Goal: Contribute content

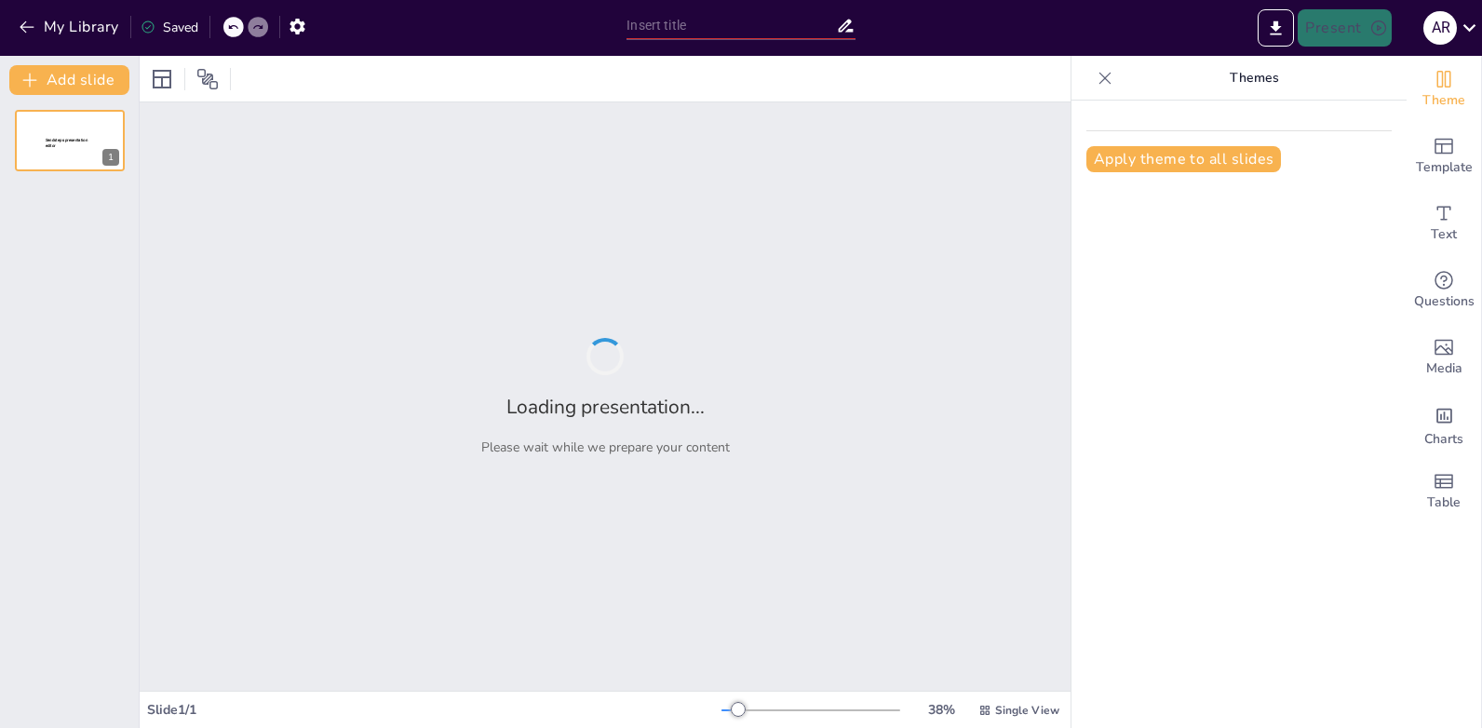
type input "Introducción a la Bioingenieria"
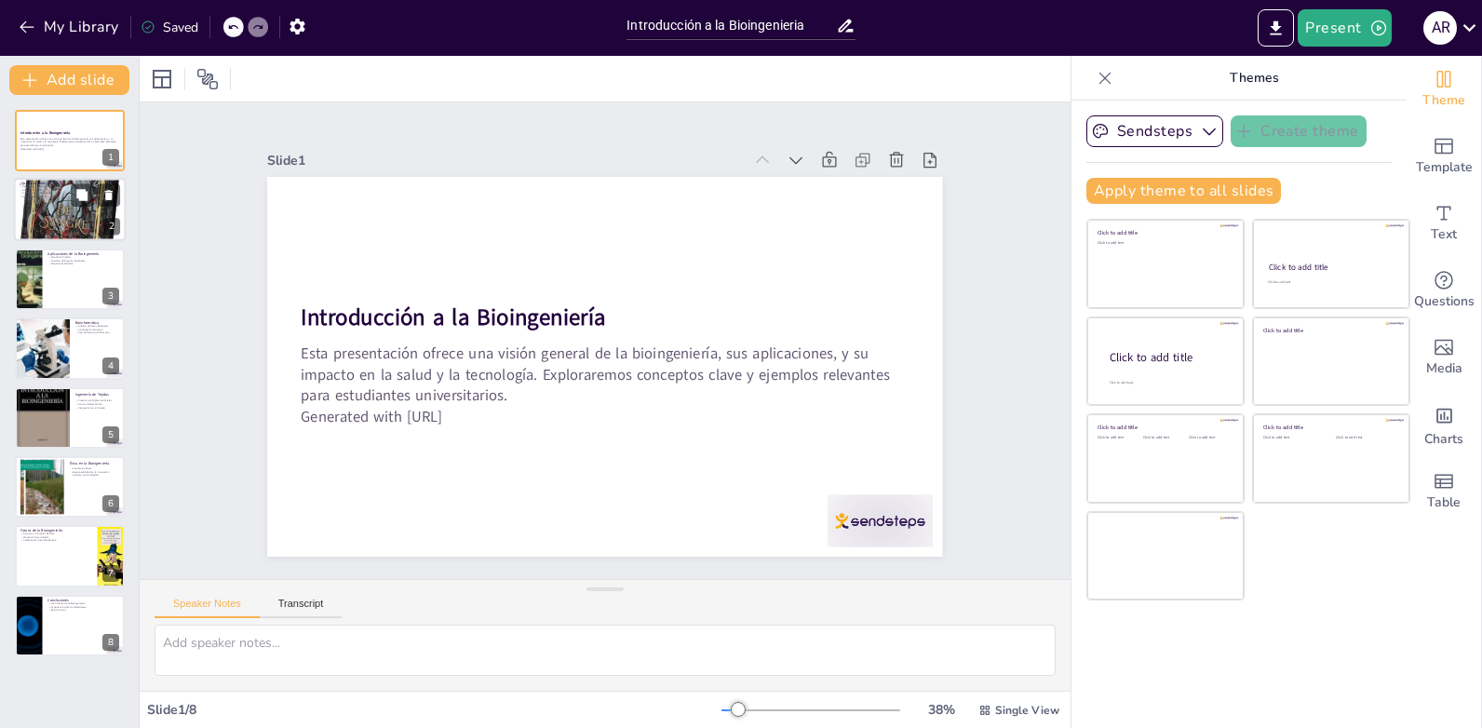
click at [44, 219] on div at bounding box center [70, 210] width 112 height 170
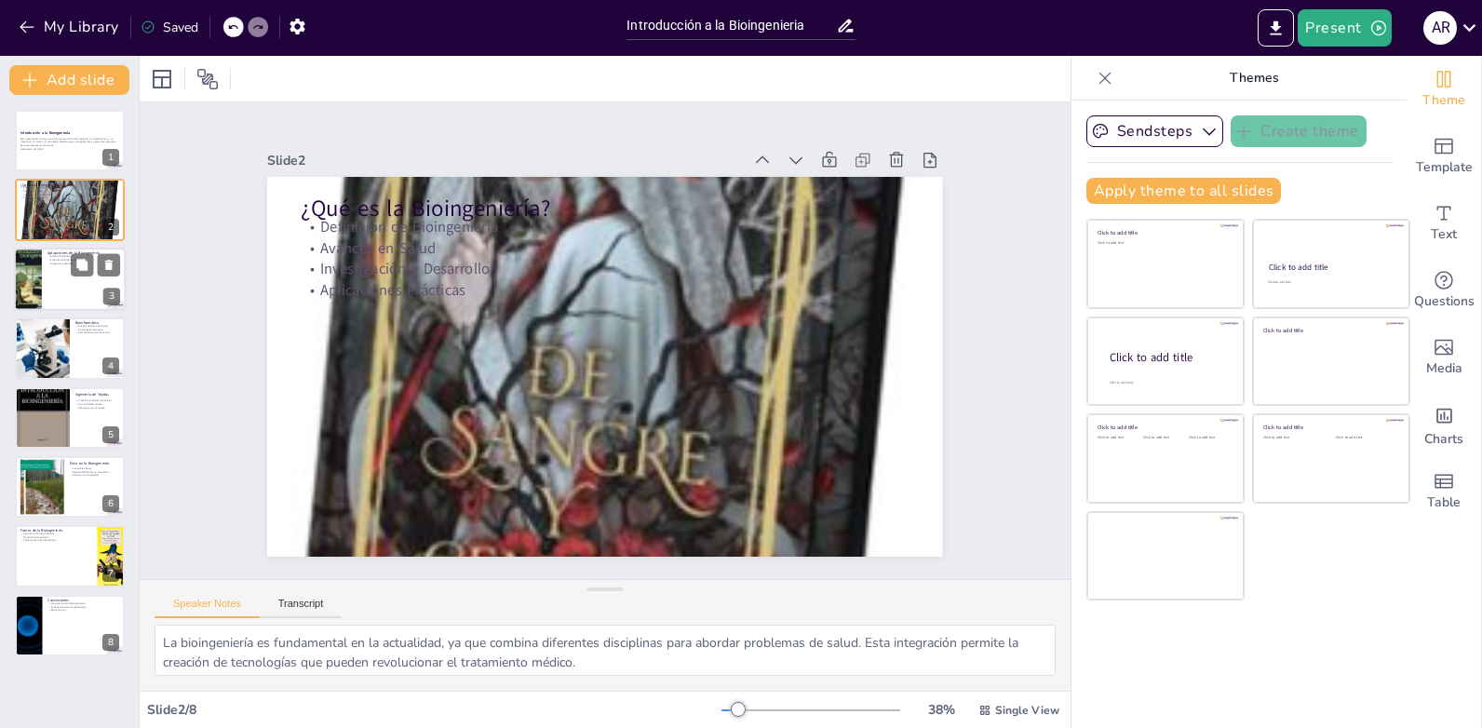
click at [54, 292] on div at bounding box center [70, 279] width 112 height 63
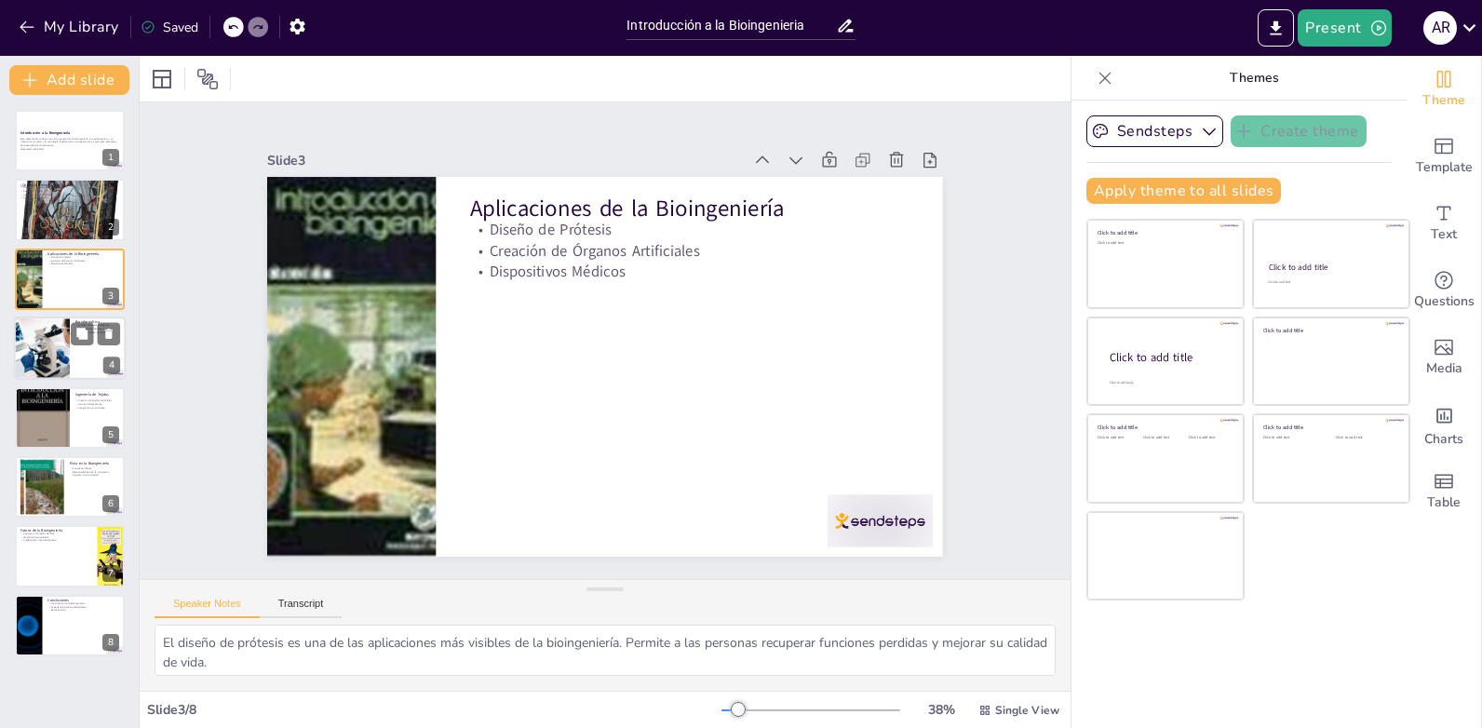
click at [58, 330] on div at bounding box center [41, 348] width 95 height 63
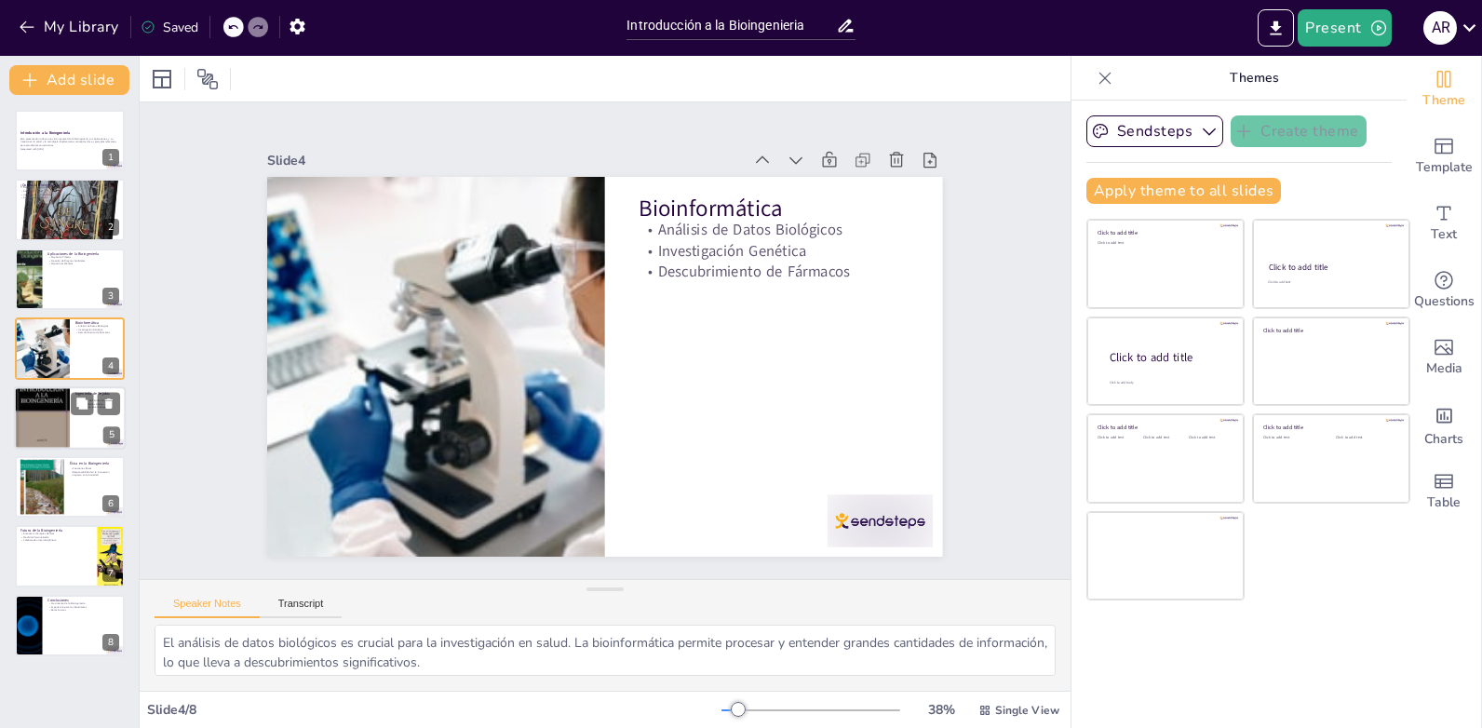
click at [38, 426] on div at bounding box center [42, 417] width 56 height 84
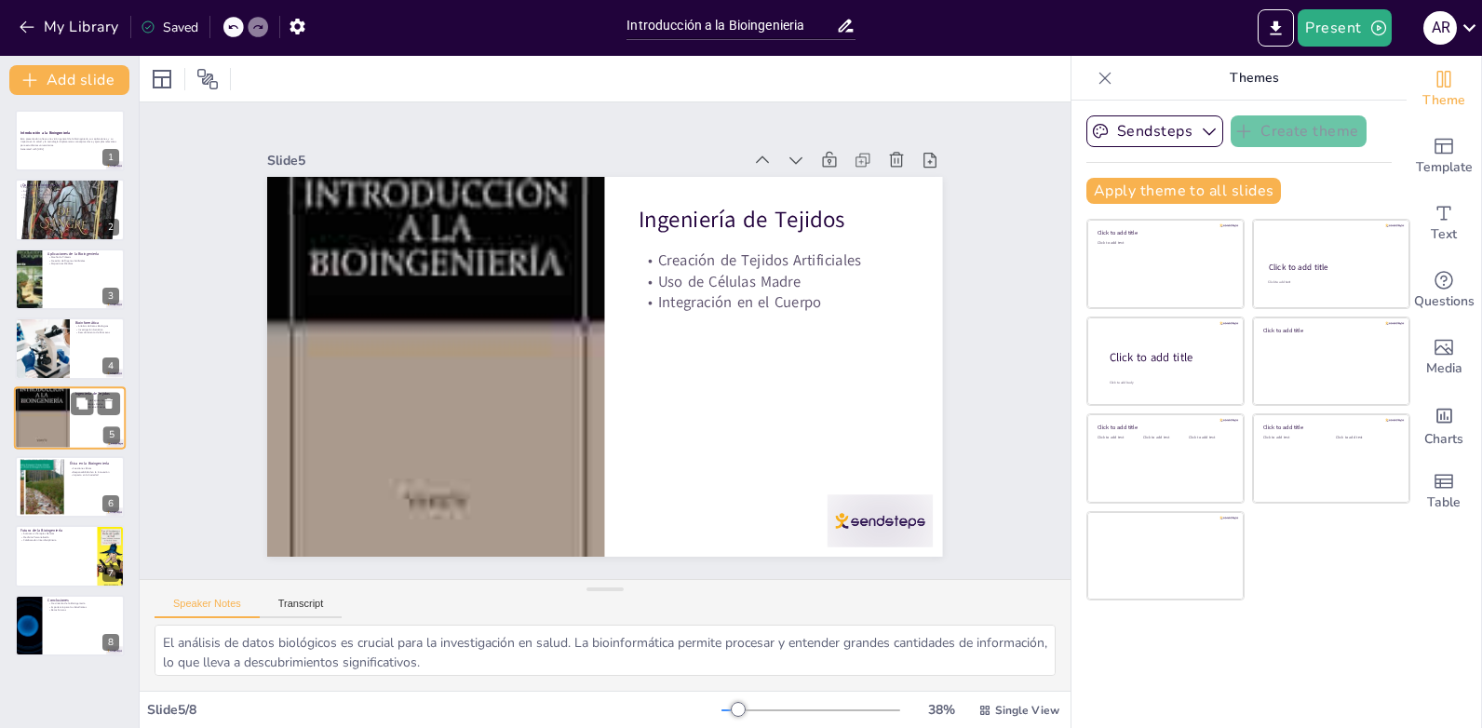
type textarea "La creación de tejidos artificiales es un objetivo ambicioso de la ingeniería d…"
click at [299, 25] on icon "button" at bounding box center [298, 27] width 20 height 20
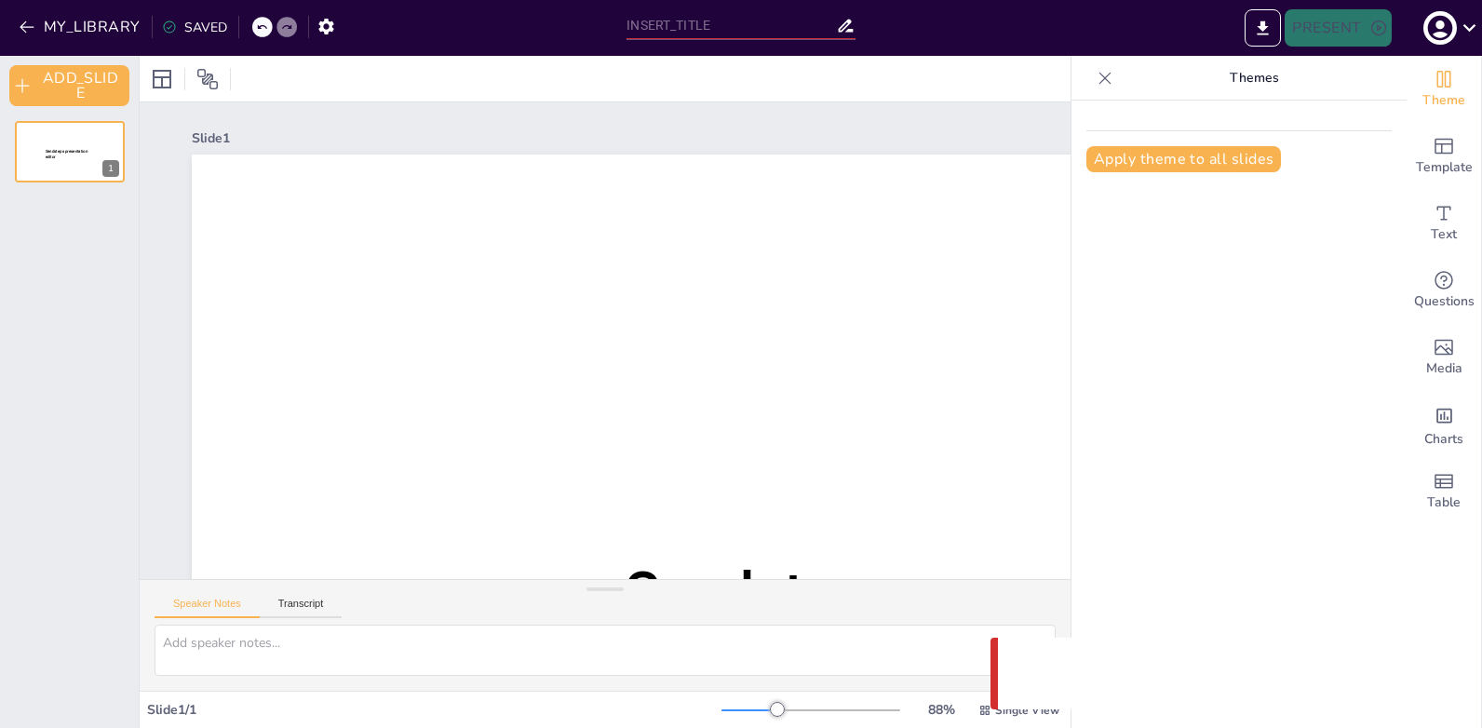
type input "Introducción a la Bioingenieria"
